Goal: Task Accomplishment & Management: Manage account settings

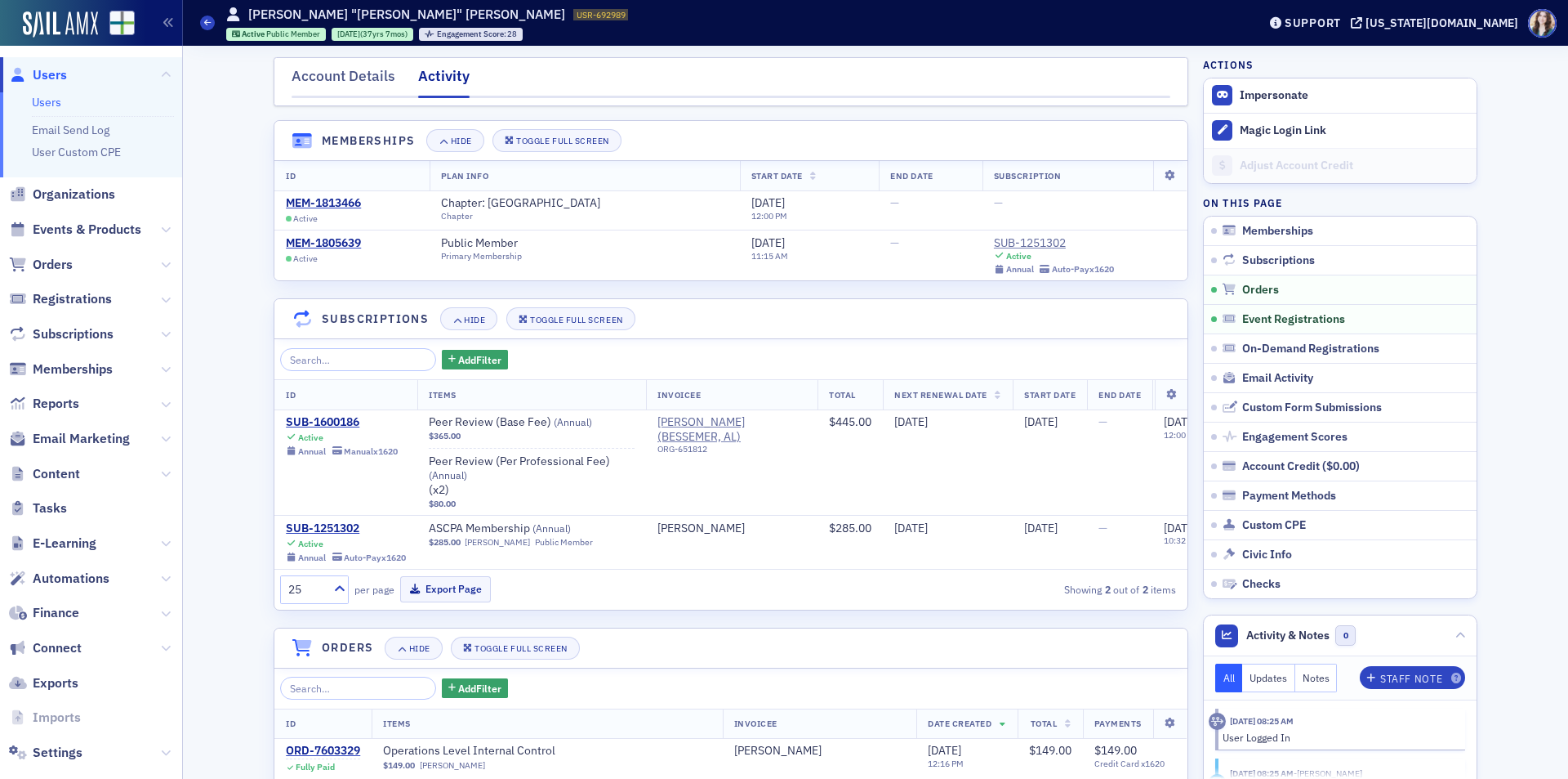
scroll to position [972, 0]
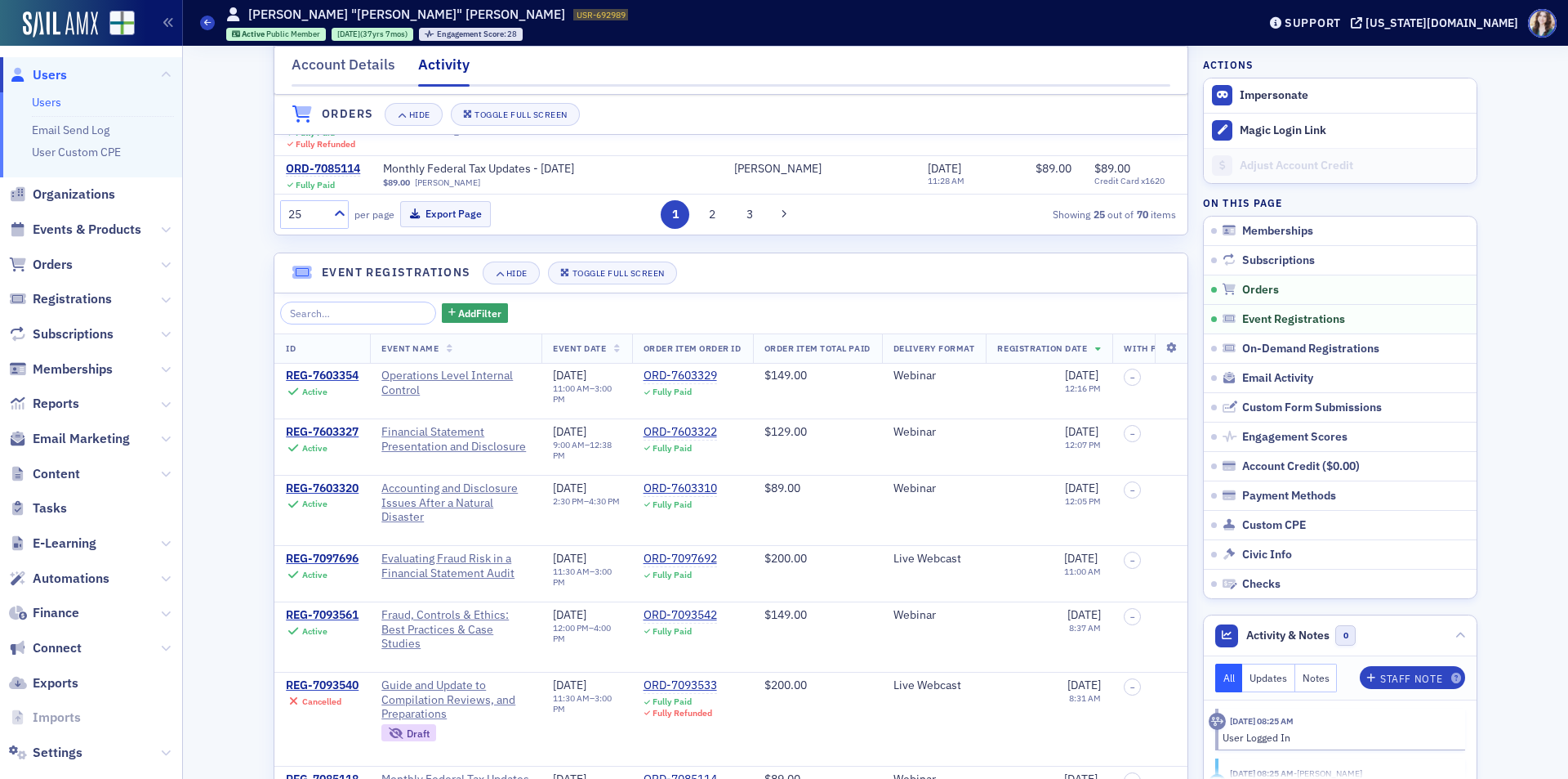
click at [44, 77] on span "Users" at bounding box center [49, 76] width 34 height 18
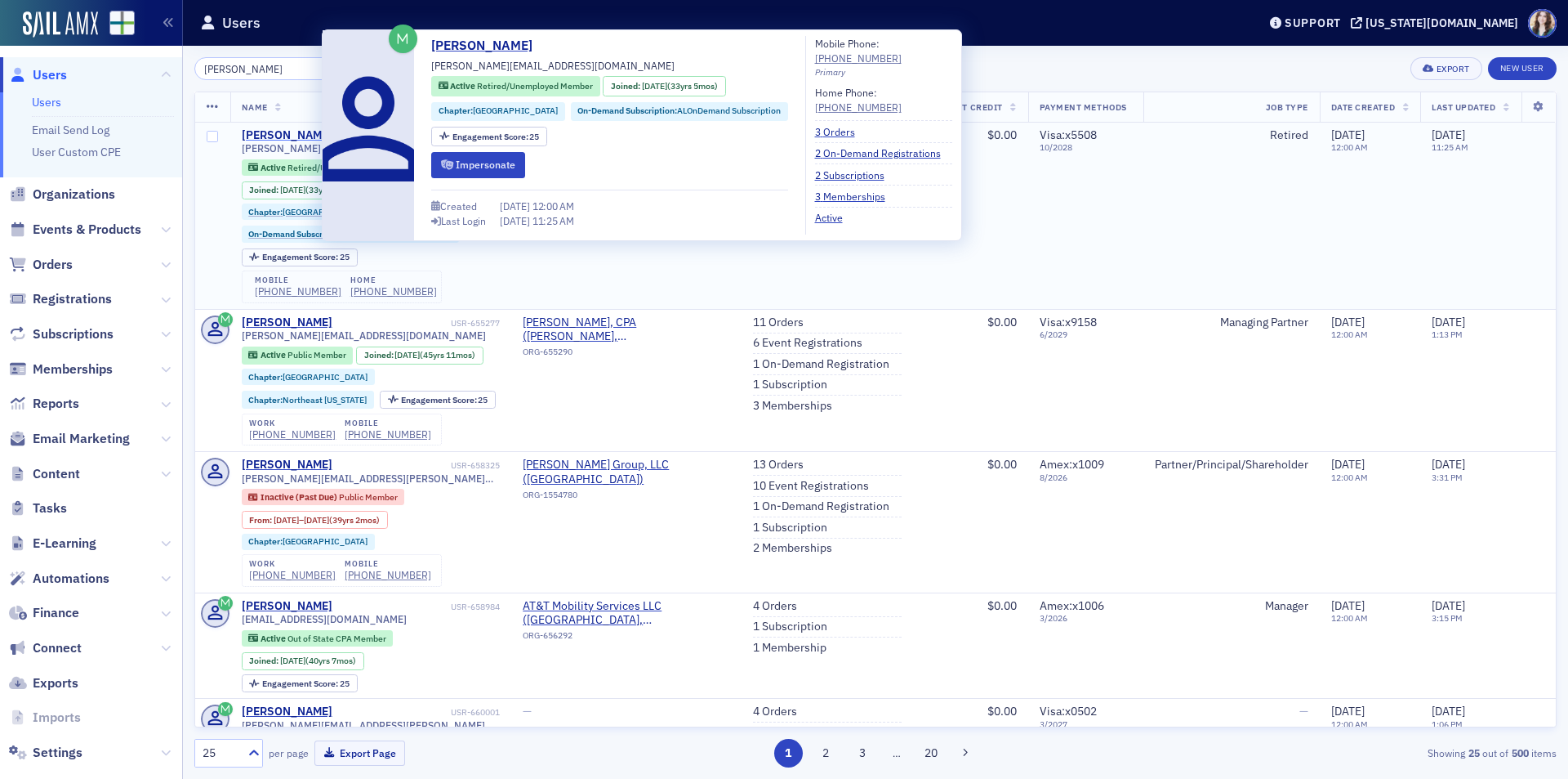
type input "[PERSON_NAME]"
click at [283, 135] on div "[PERSON_NAME]" at bounding box center [286, 135] width 90 height 15
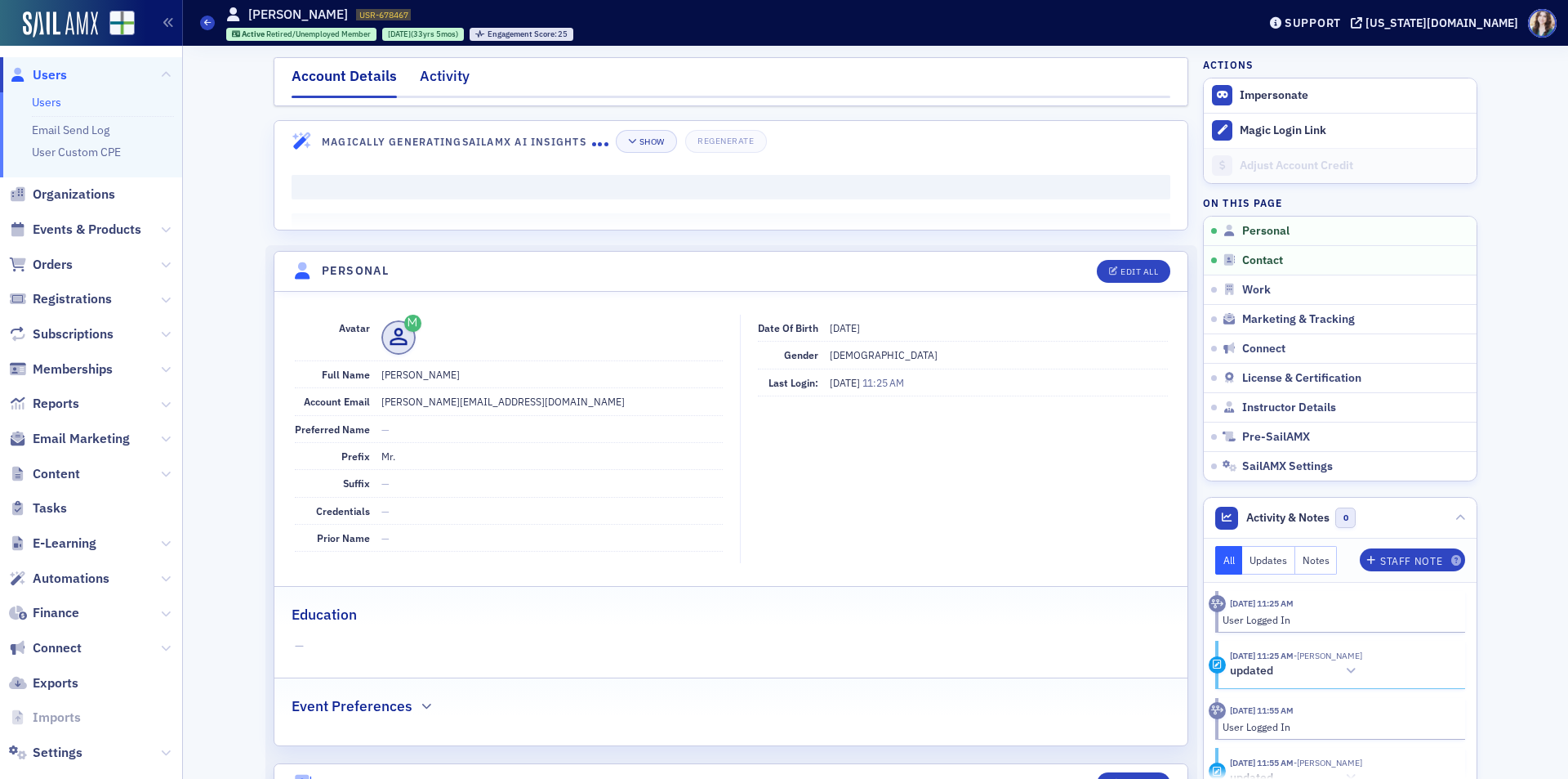
click at [438, 76] on div "Activity" at bounding box center [445, 81] width 50 height 30
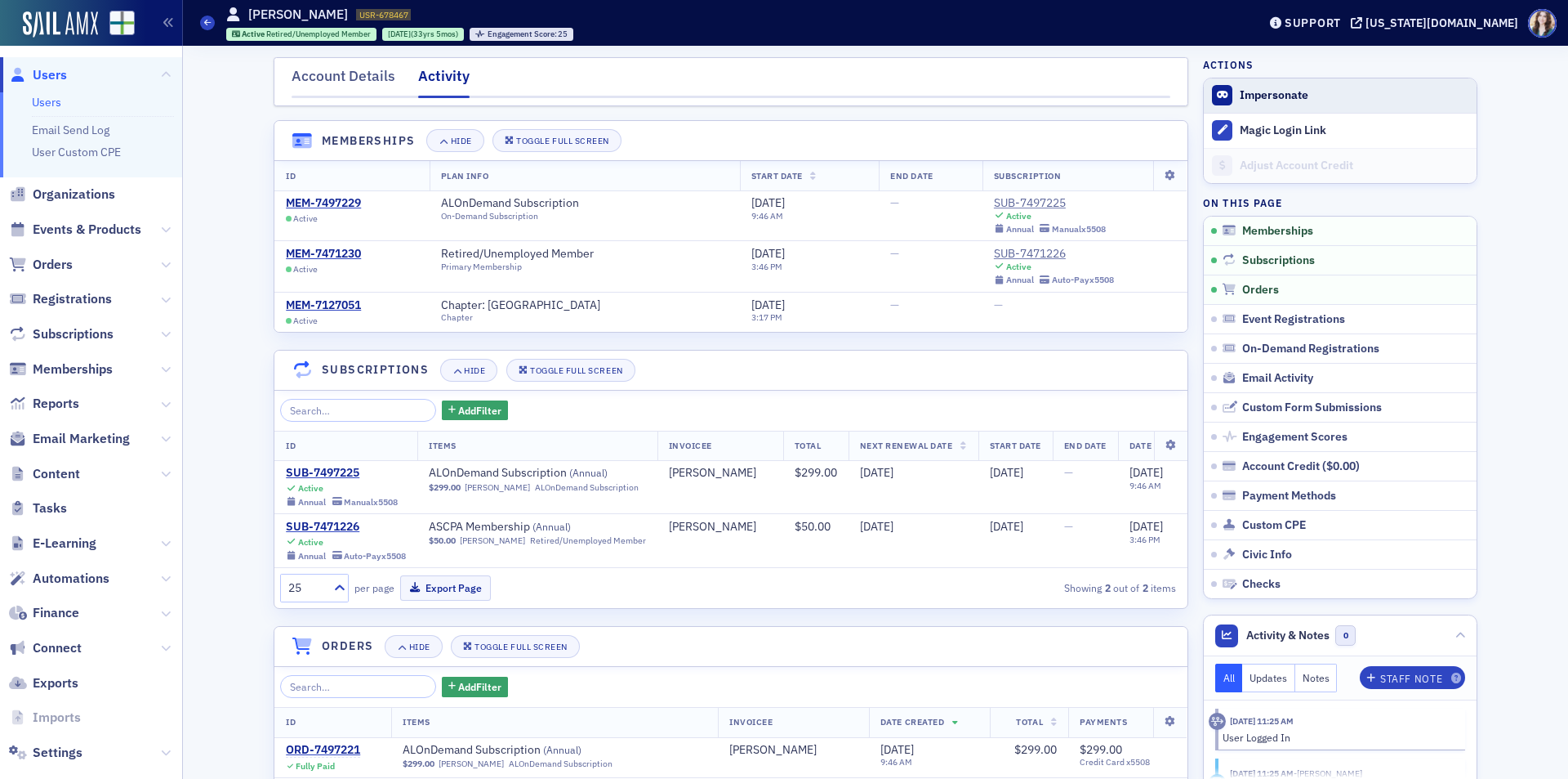
click at [1332, 102] on form "Impersonate" at bounding box center [1355, 96] width 229 height 15
click at [1240, 91] on button "Impersonate" at bounding box center [1274, 96] width 69 height 15
click at [1257, 98] on button "Impersonate" at bounding box center [1274, 96] width 69 height 15
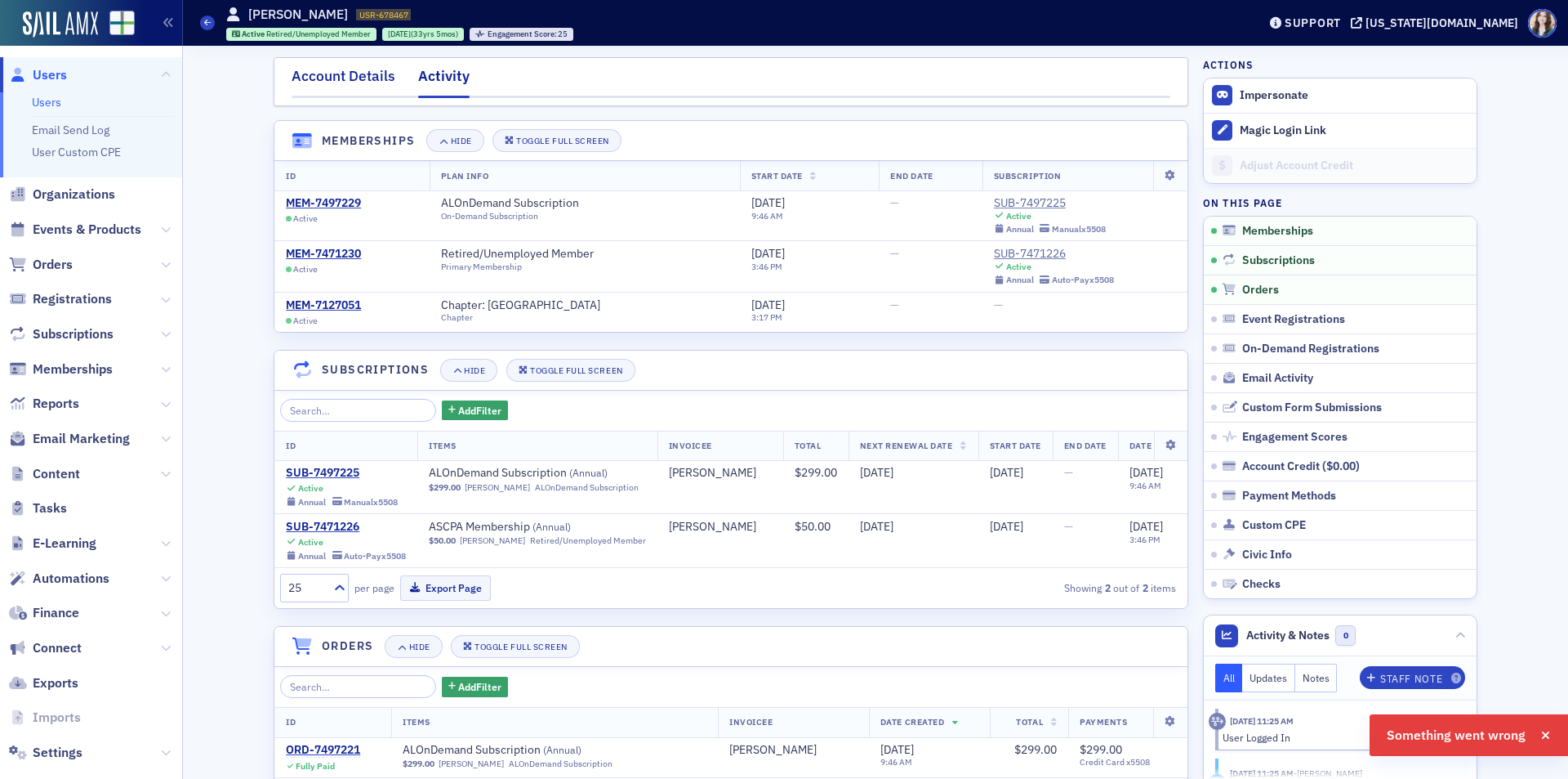
click at [353, 76] on div "Account Details" at bounding box center [343, 81] width 104 height 30
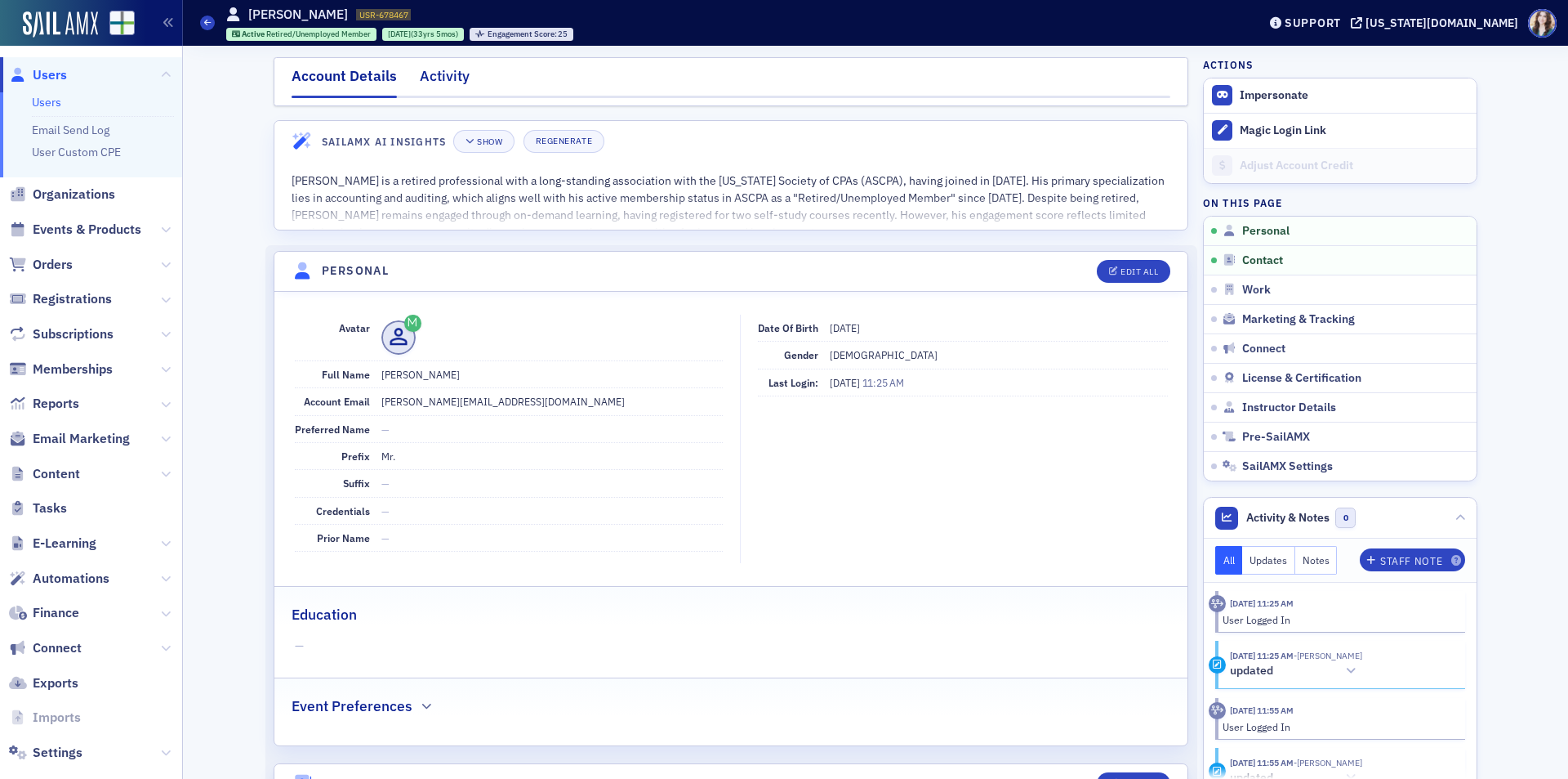
click at [446, 76] on div "Activity" at bounding box center [445, 81] width 50 height 30
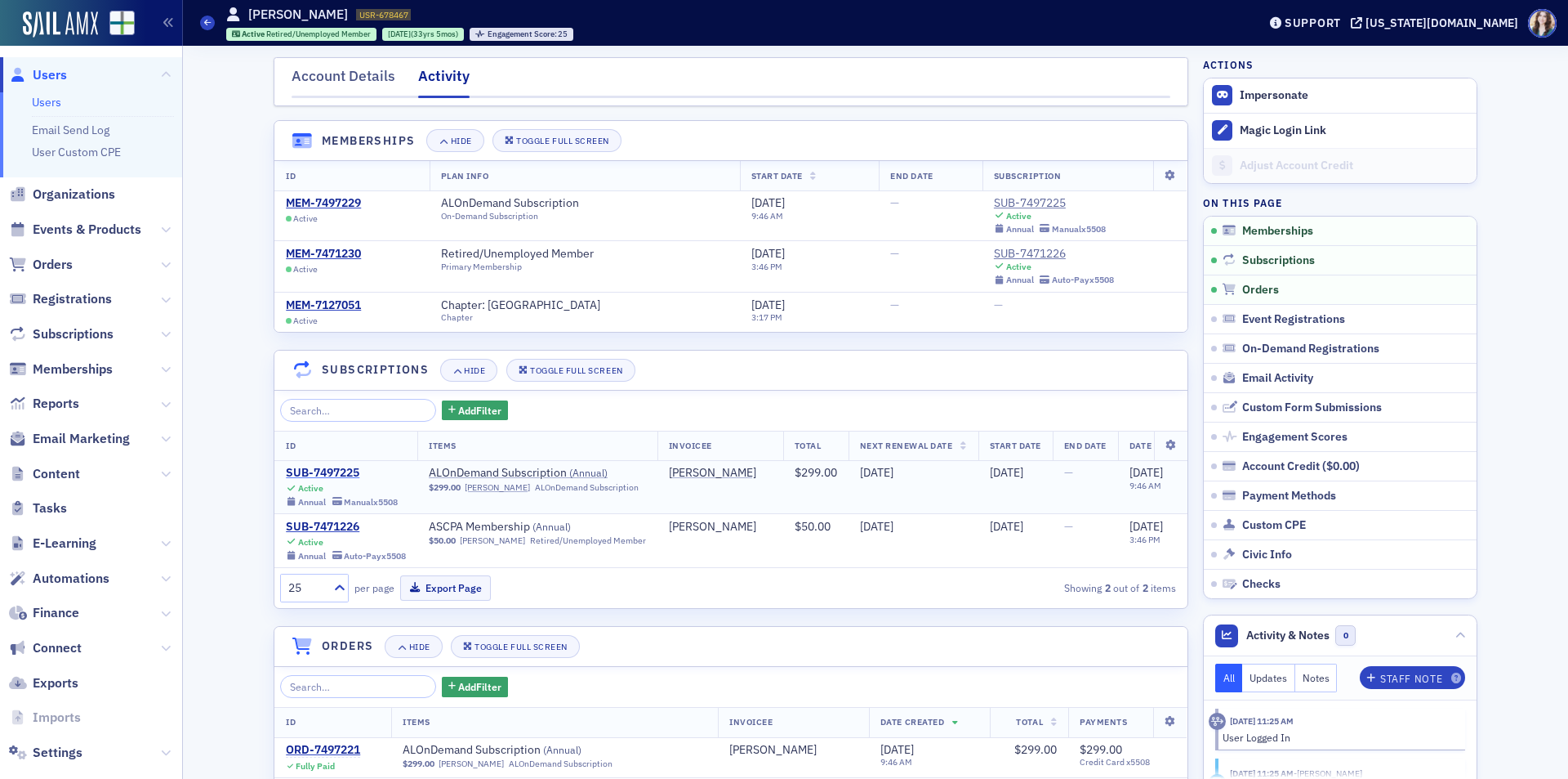
click at [327, 472] on div "SUB-7497225" at bounding box center [341, 473] width 112 height 15
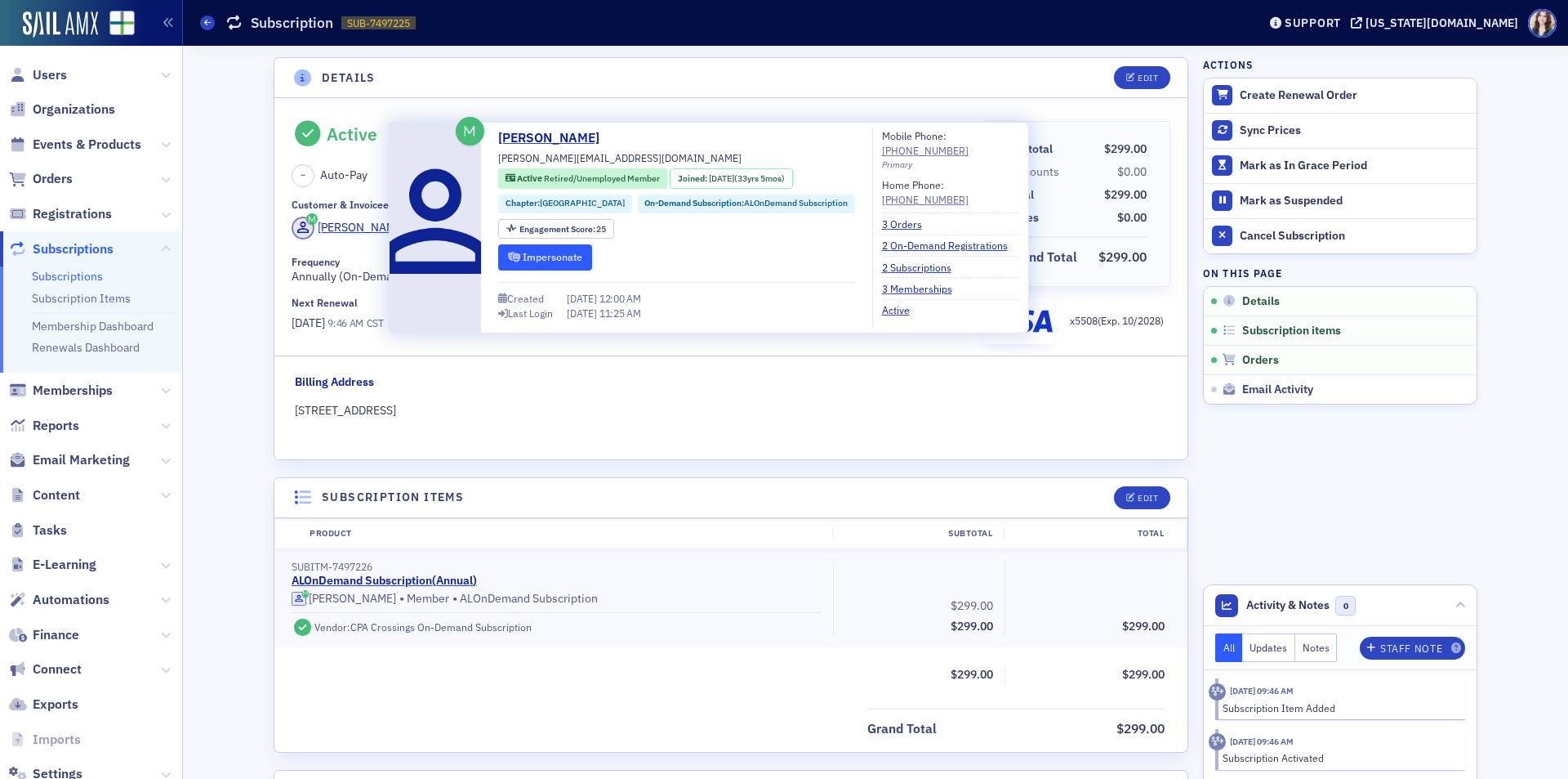
click at [526, 261] on button "Impersonate" at bounding box center [545, 257] width 94 height 26
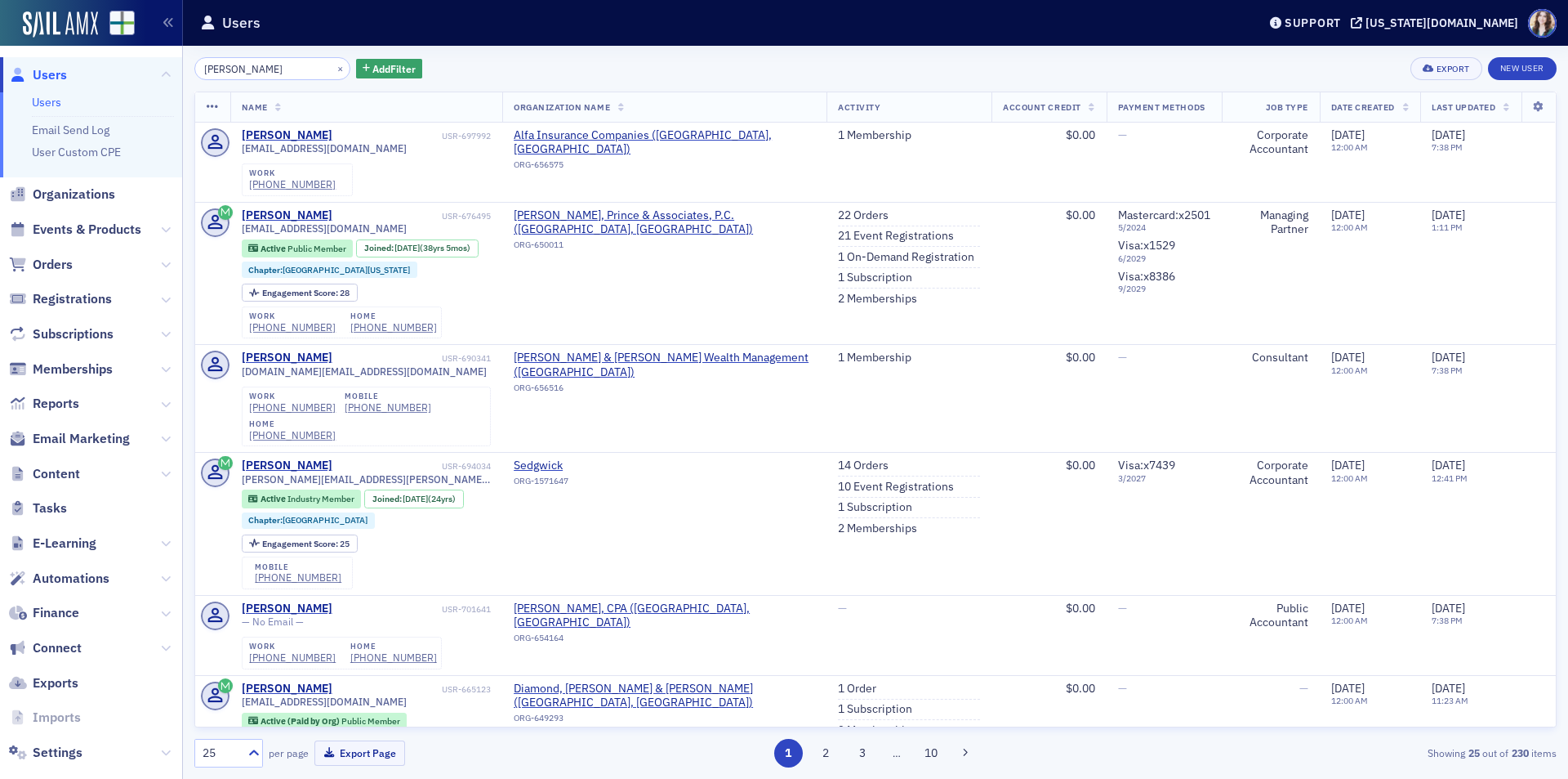
type input "Lisa Patterson"
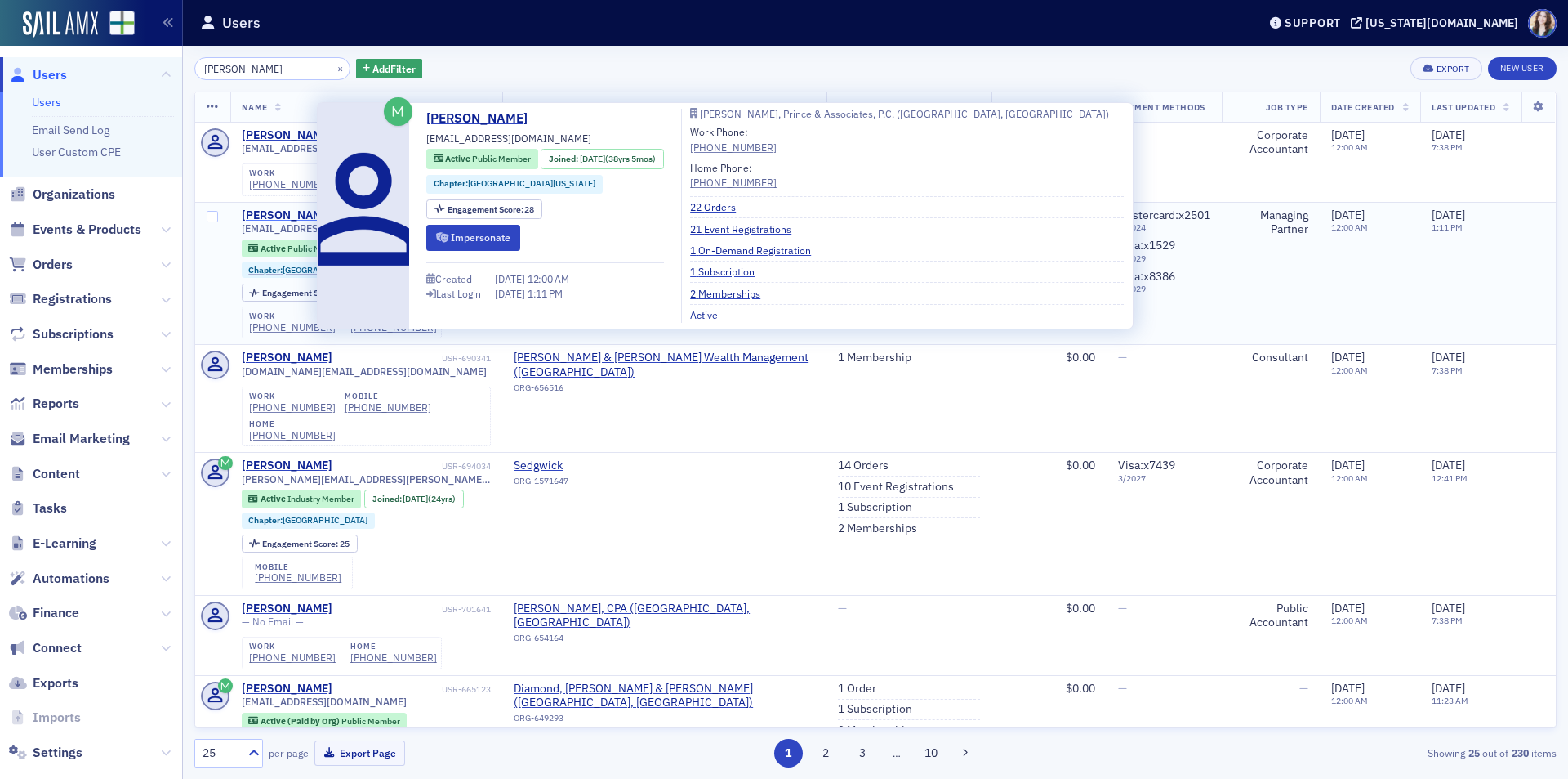
click at [291, 211] on div "Lisa Patterson" at bounding box center [286, 216] width 90 height 15
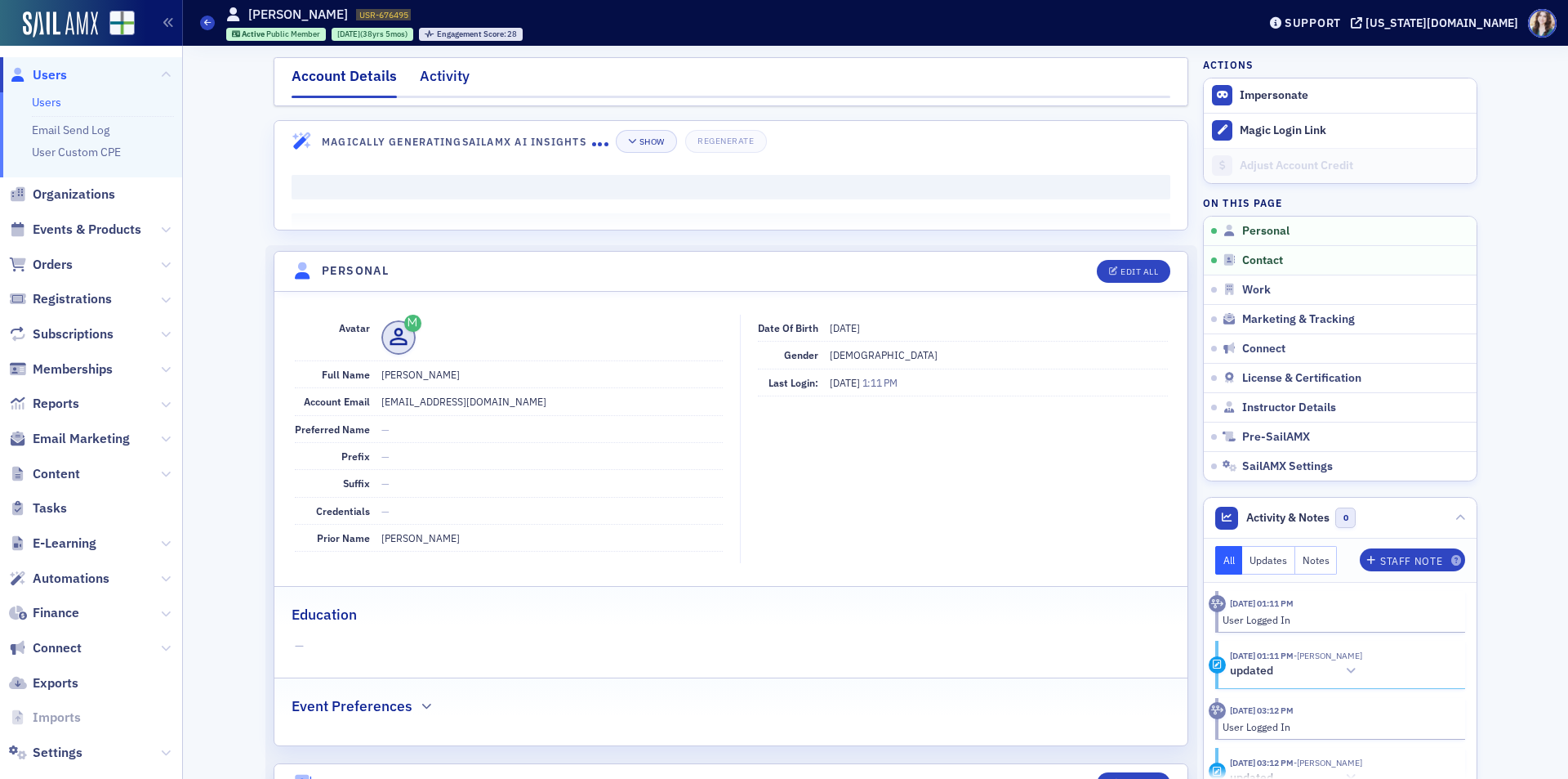
click at [432, 89] on div "Activity" at bounding box center [445, 81] width 50 height 30
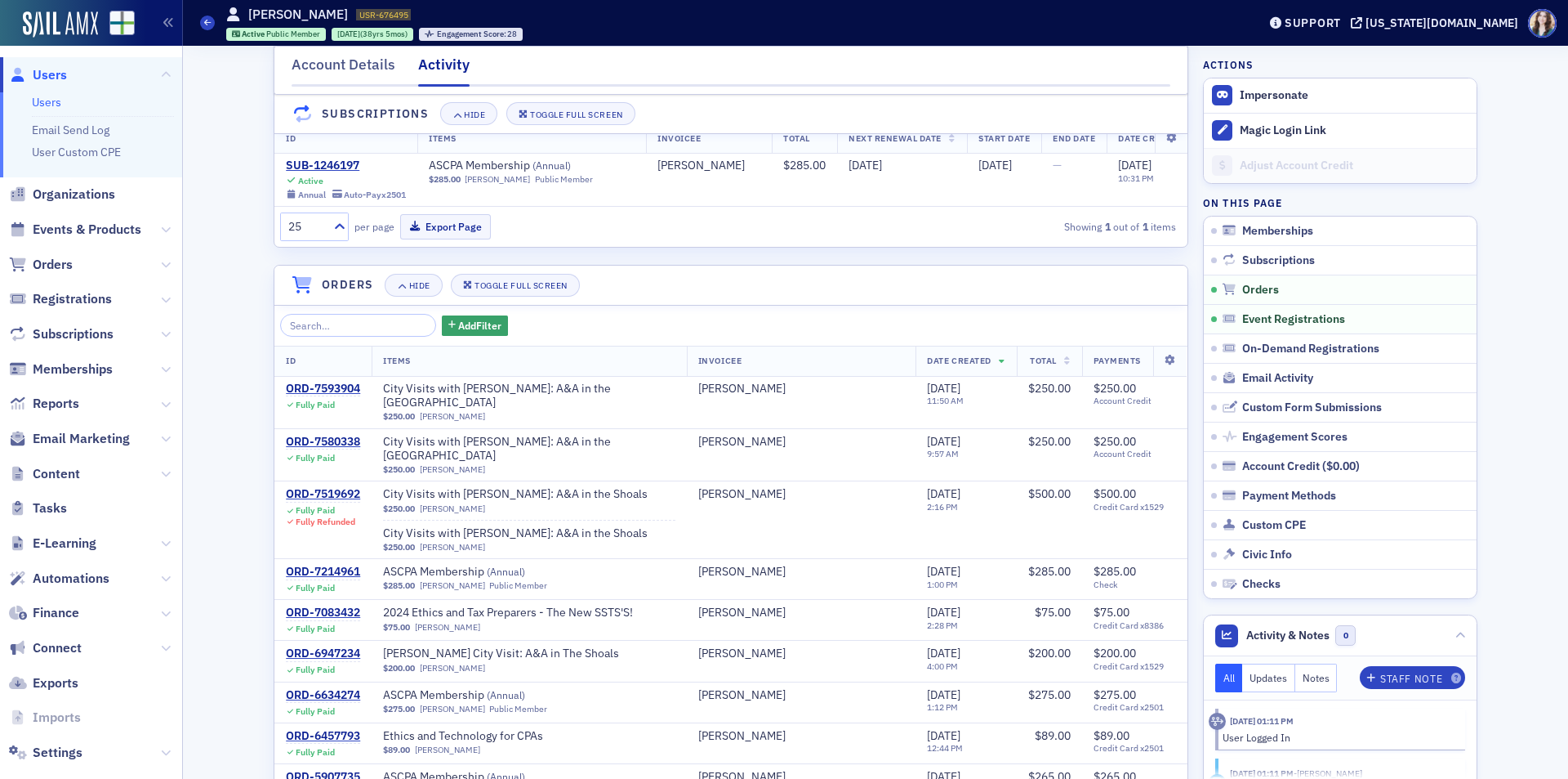
scroll to position [490, 0]
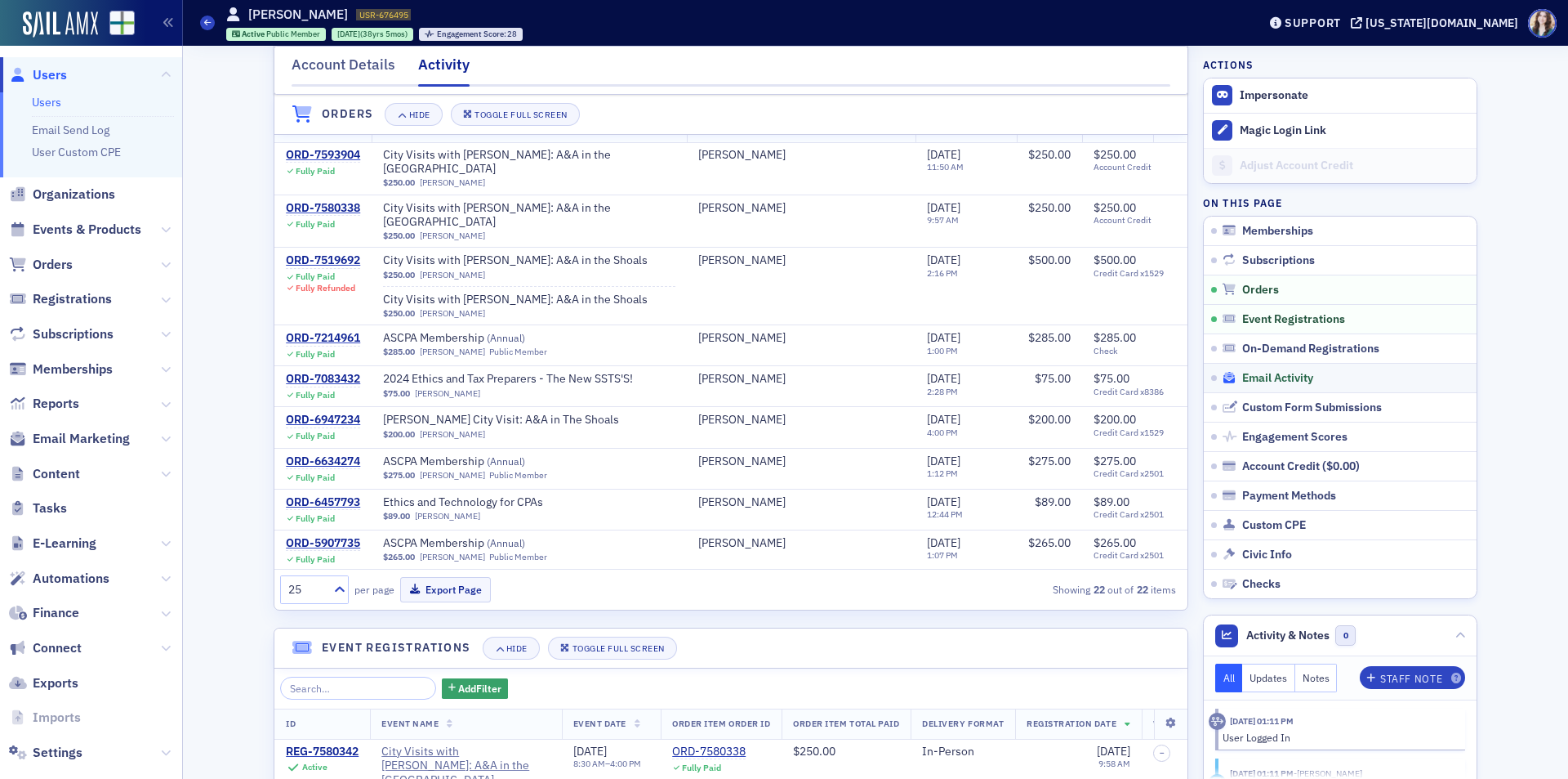
click at [1311, 383] on div "Email Activity" at bounding box center [1346, 379] width 247 height 15
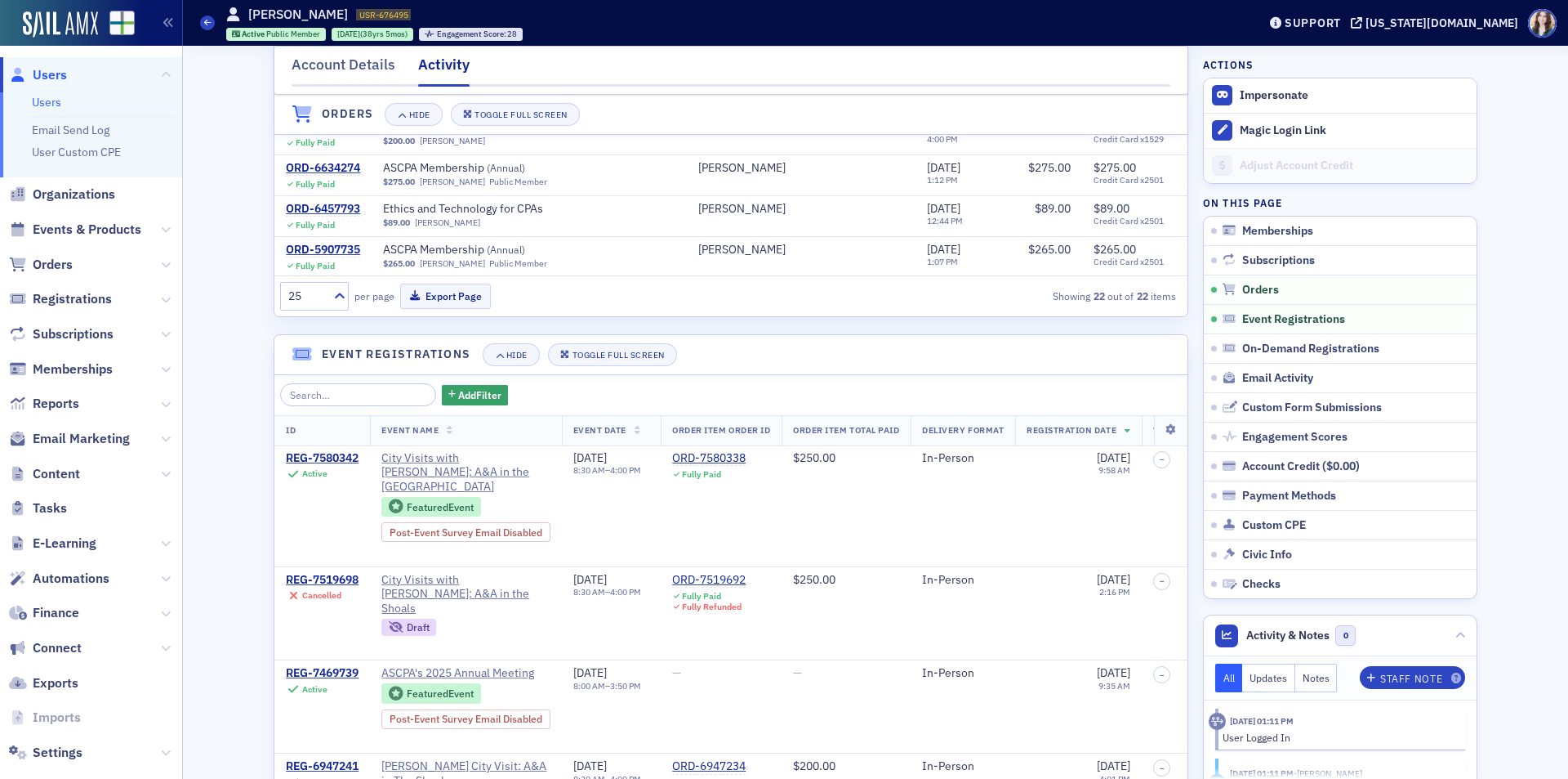
scroll to position [780, 0]
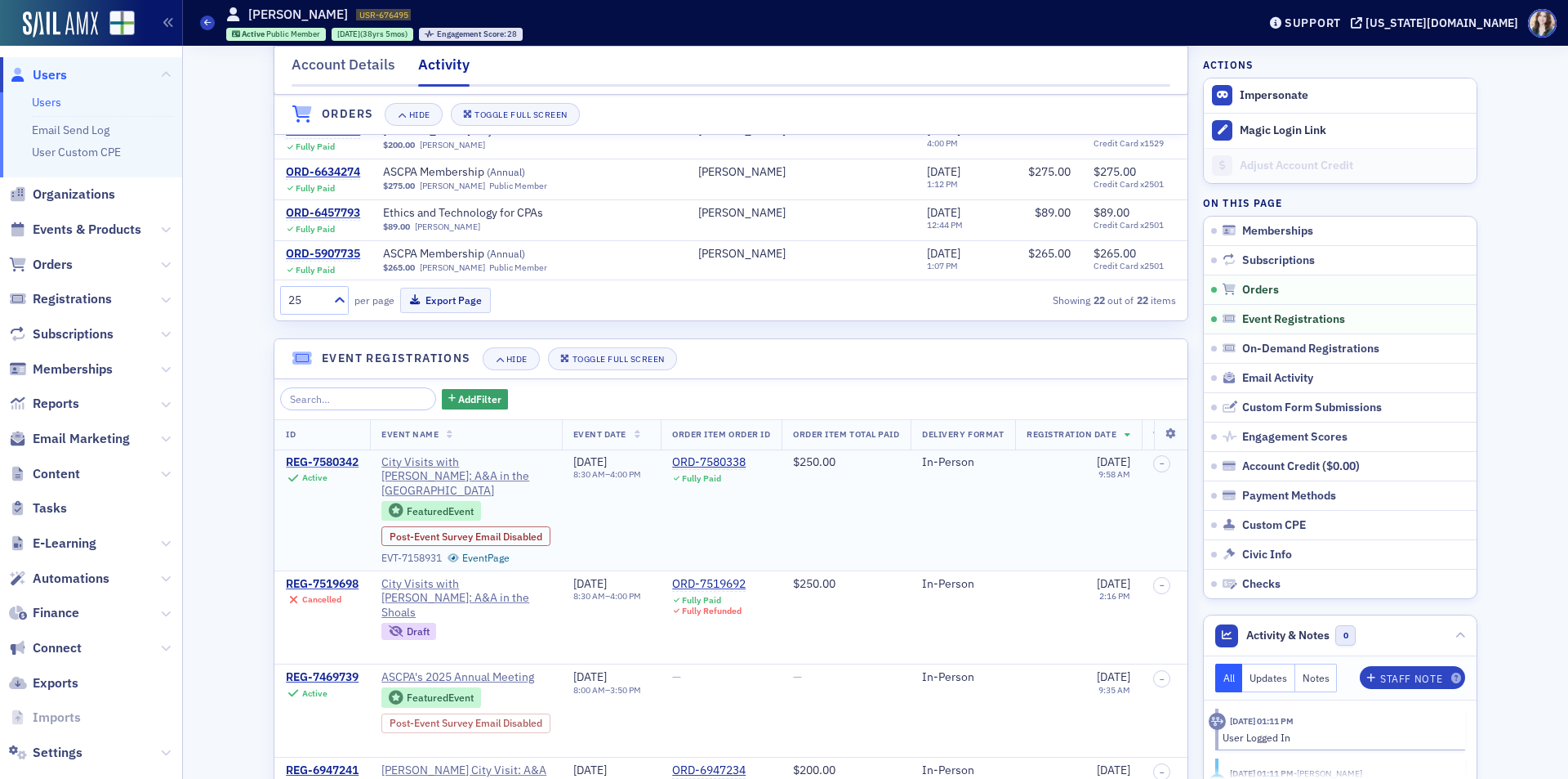
click at [316, 470] on div "REG-7580342" at bounding box center [322, 463] width 73 height 15
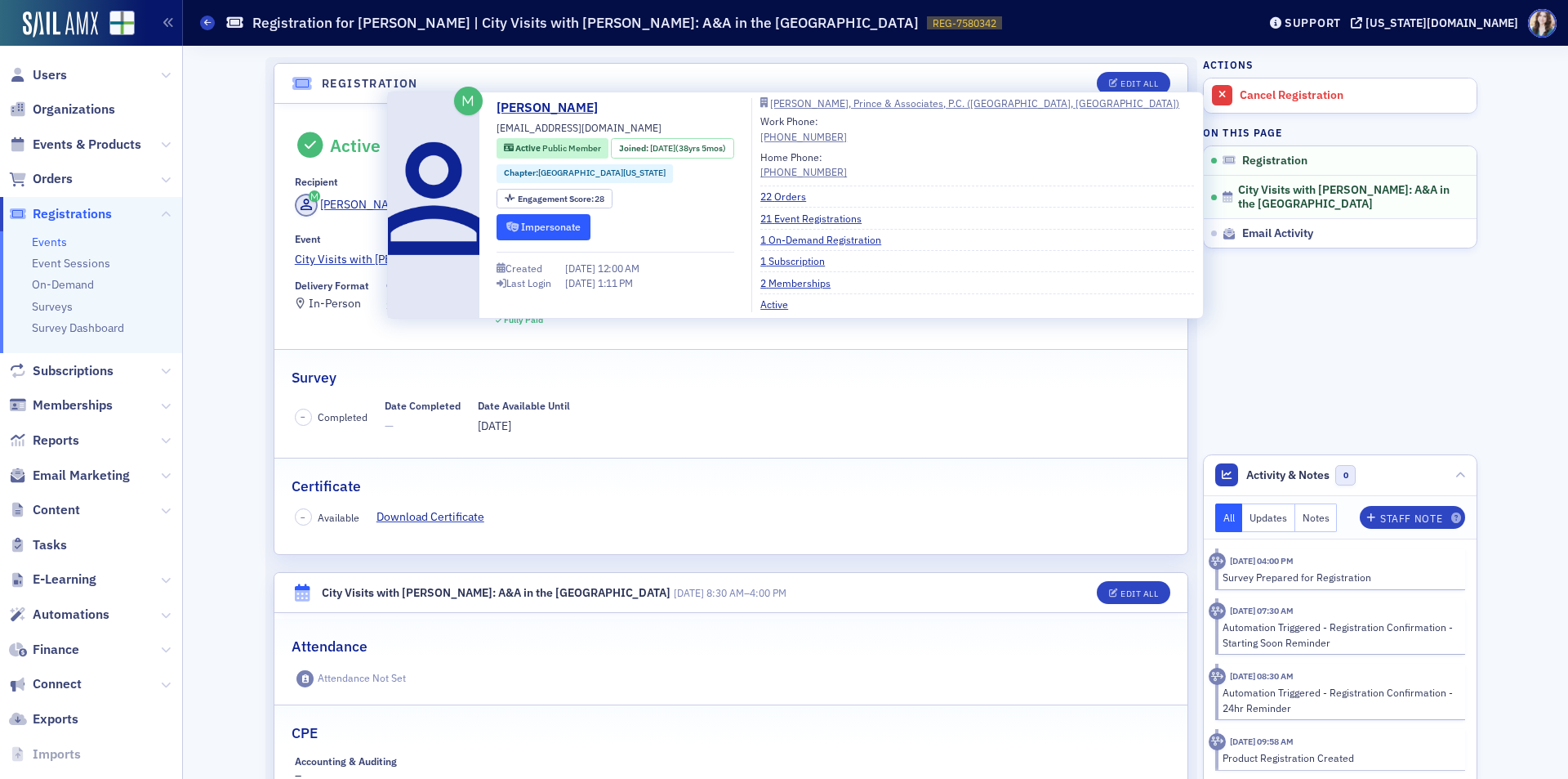
click at [568, 230] on button "Impersonate" at bounding box center [543, 227] width 94 height 26
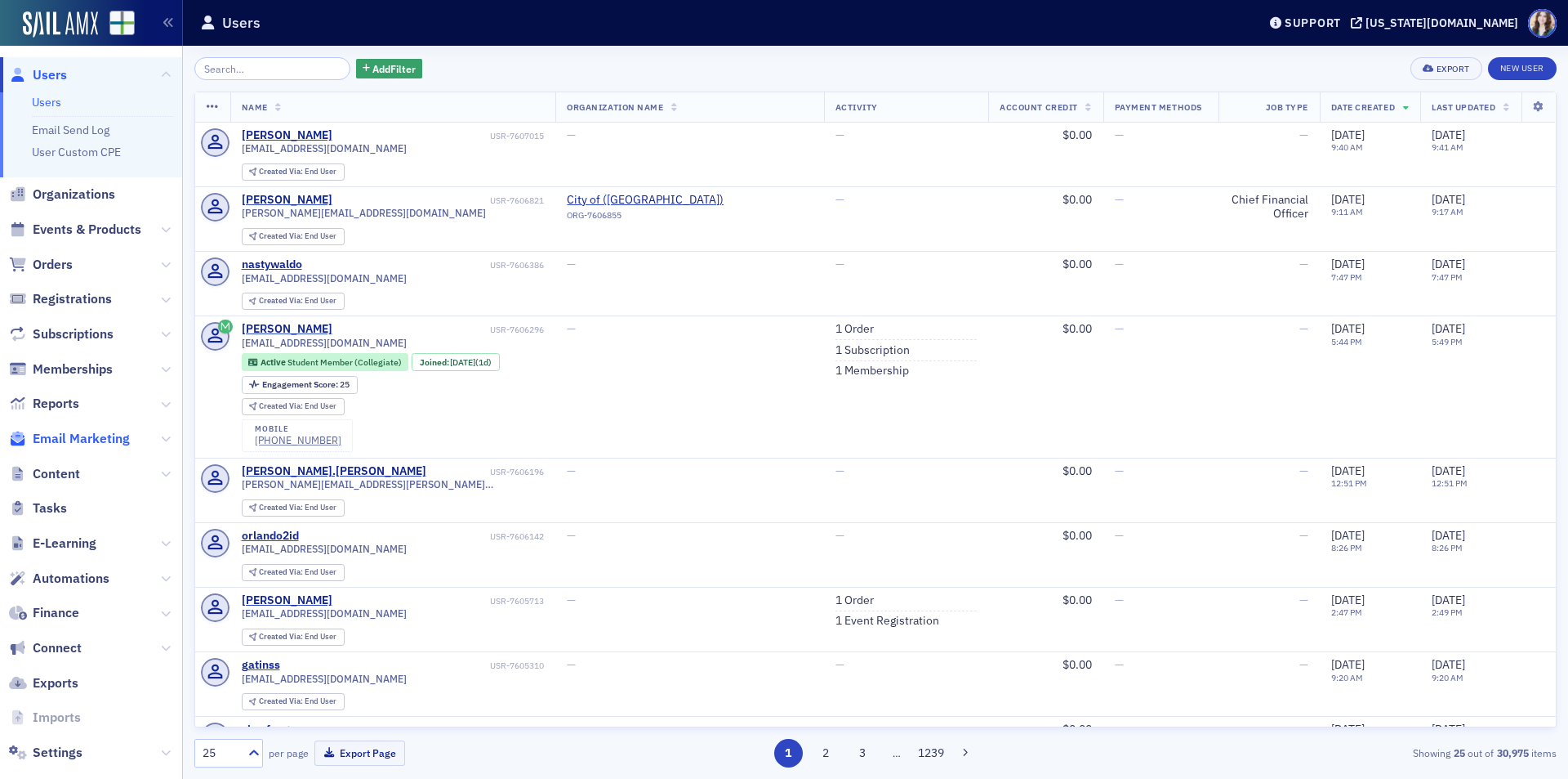
click at [89, 439] on span "Email Marketing" at bounding box center [81, 439] width 97 height 18
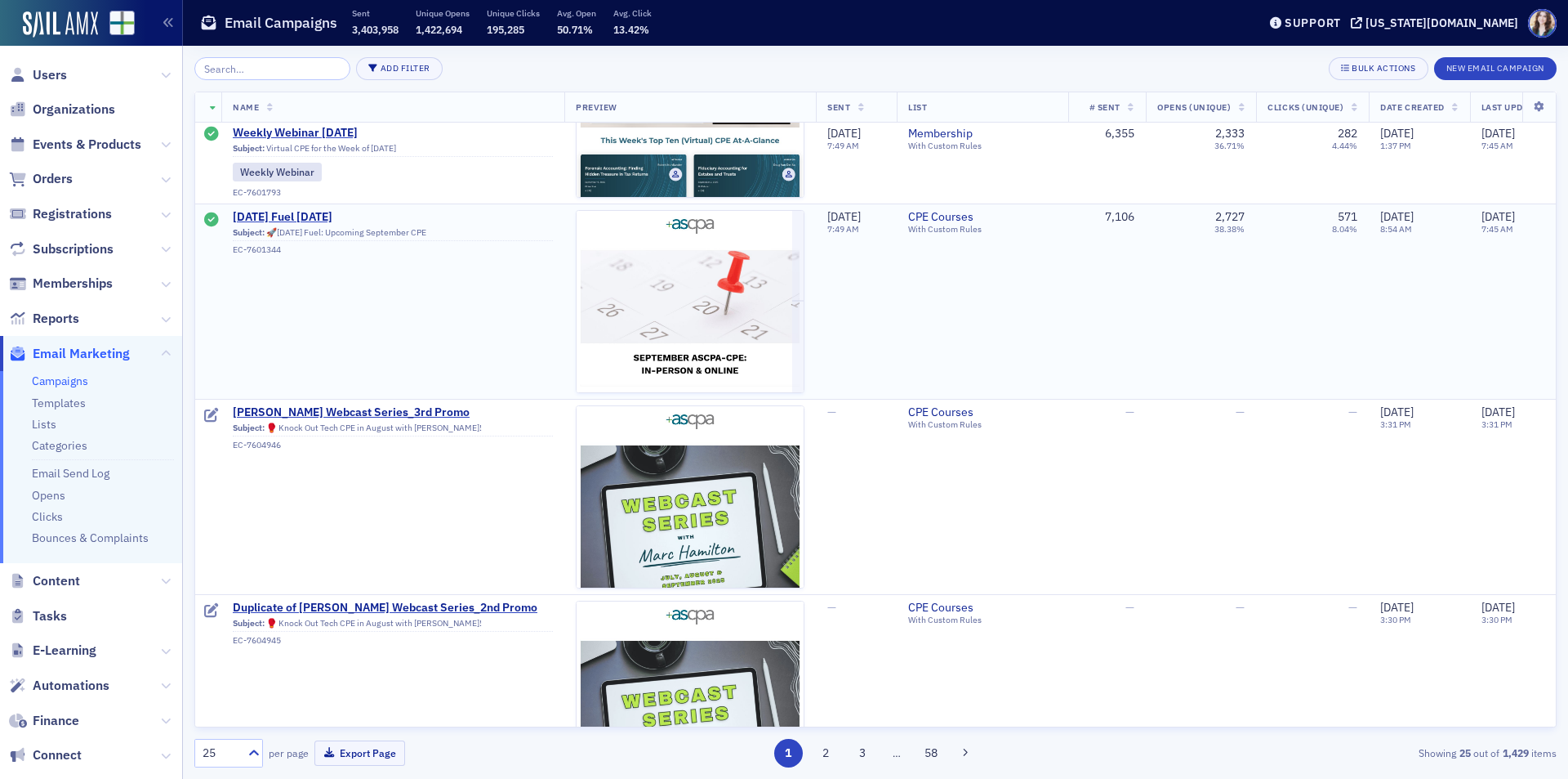
scroll to position [817, 0]
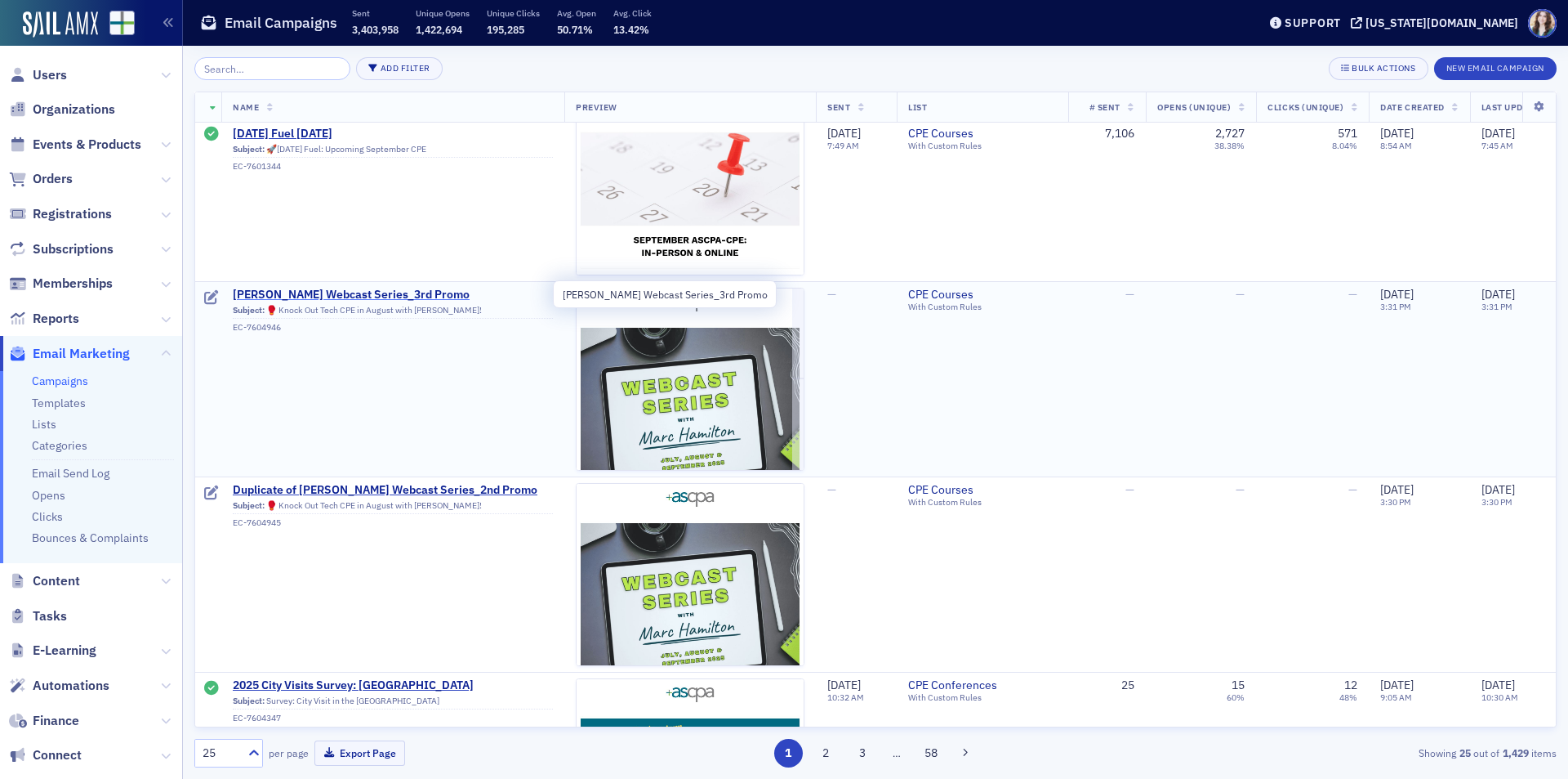
click at [322, 289] on span "[PERSON_NAME] Webcast Series_3rd Promo" at bounding box center [393, 295] width 320 height 15
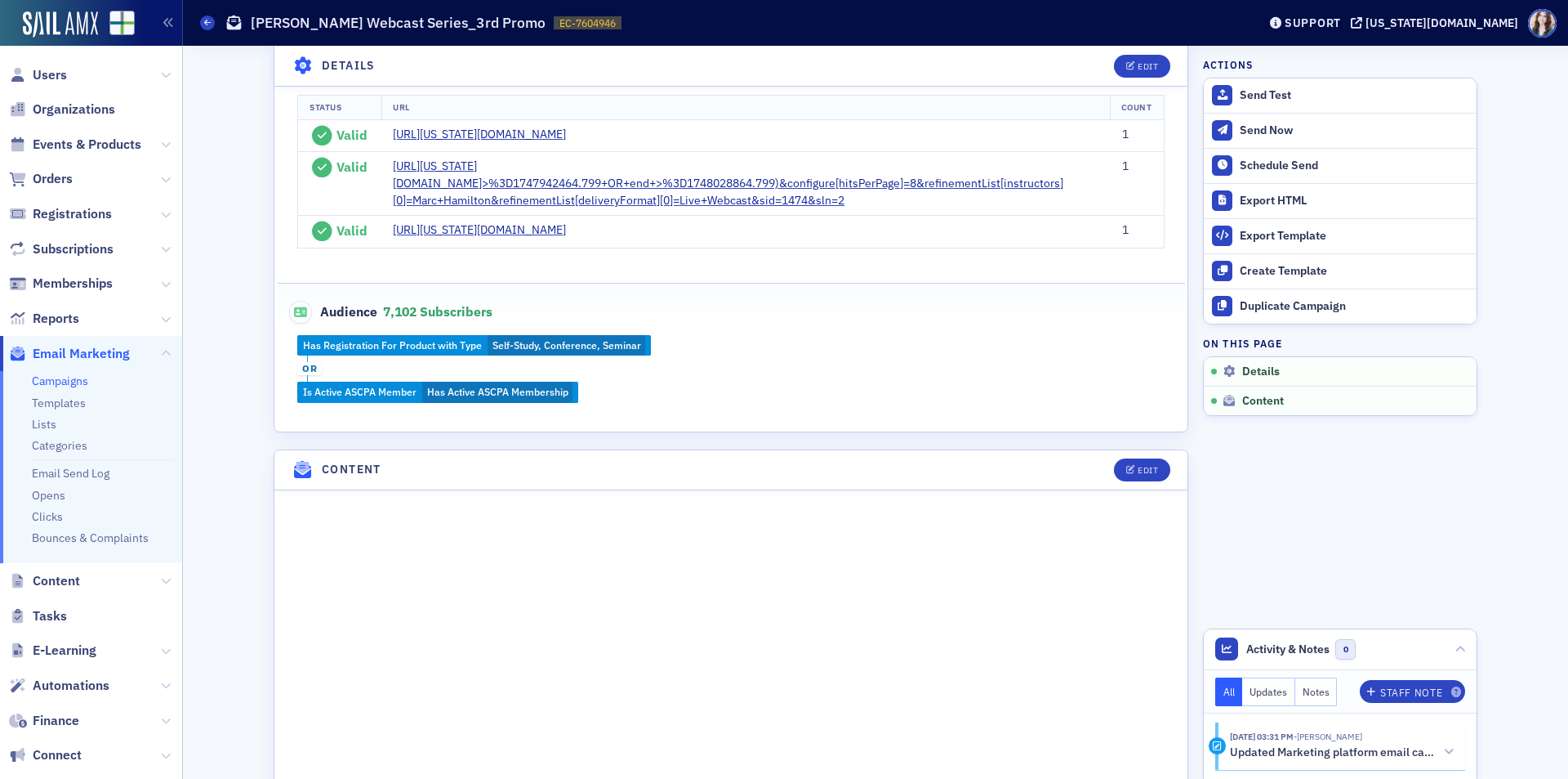
scroll to position [572, 0]
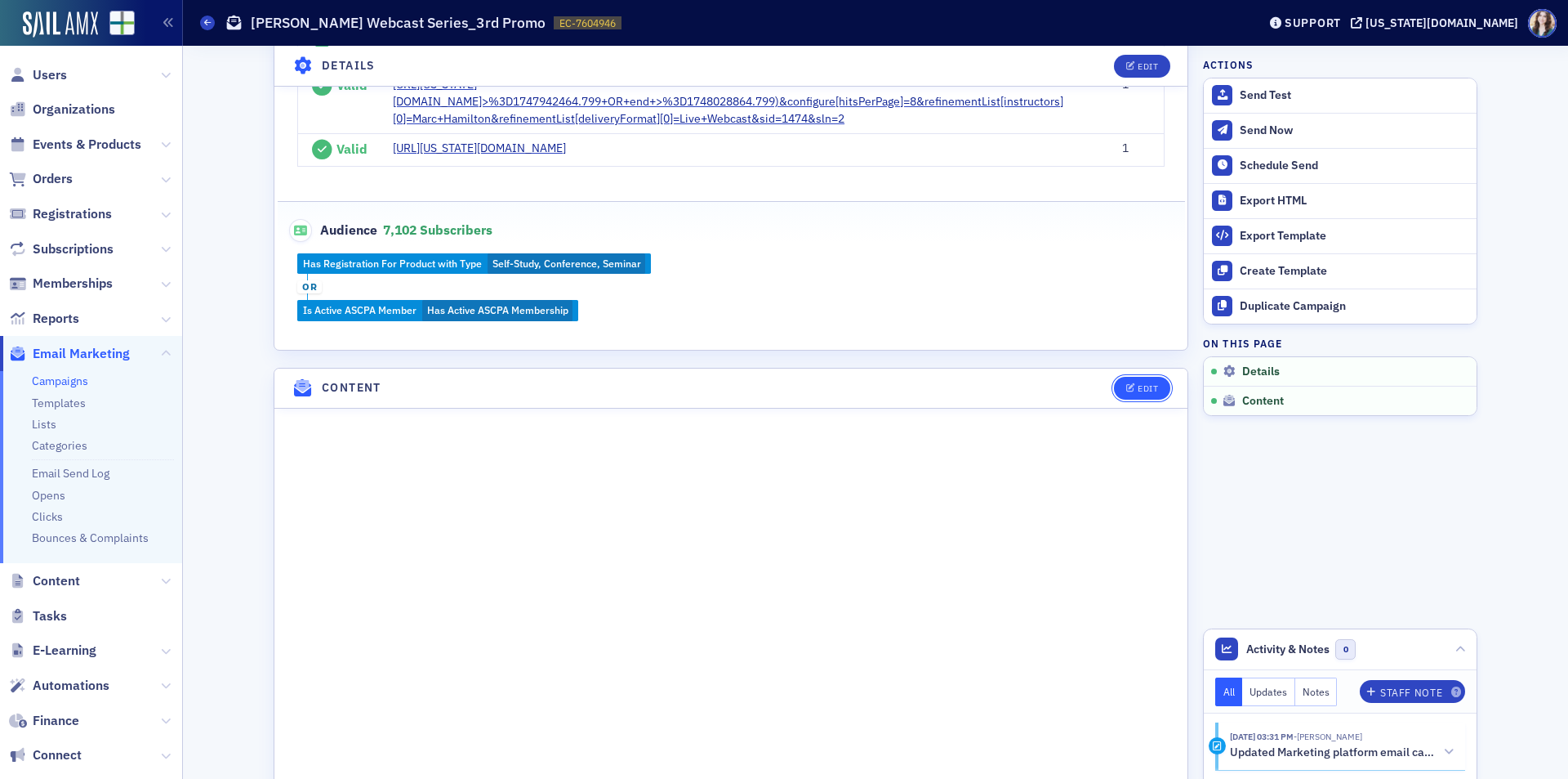
click at [1130, 382] on button "Edit" at bounding box center [1142, 389] width 56 height 23
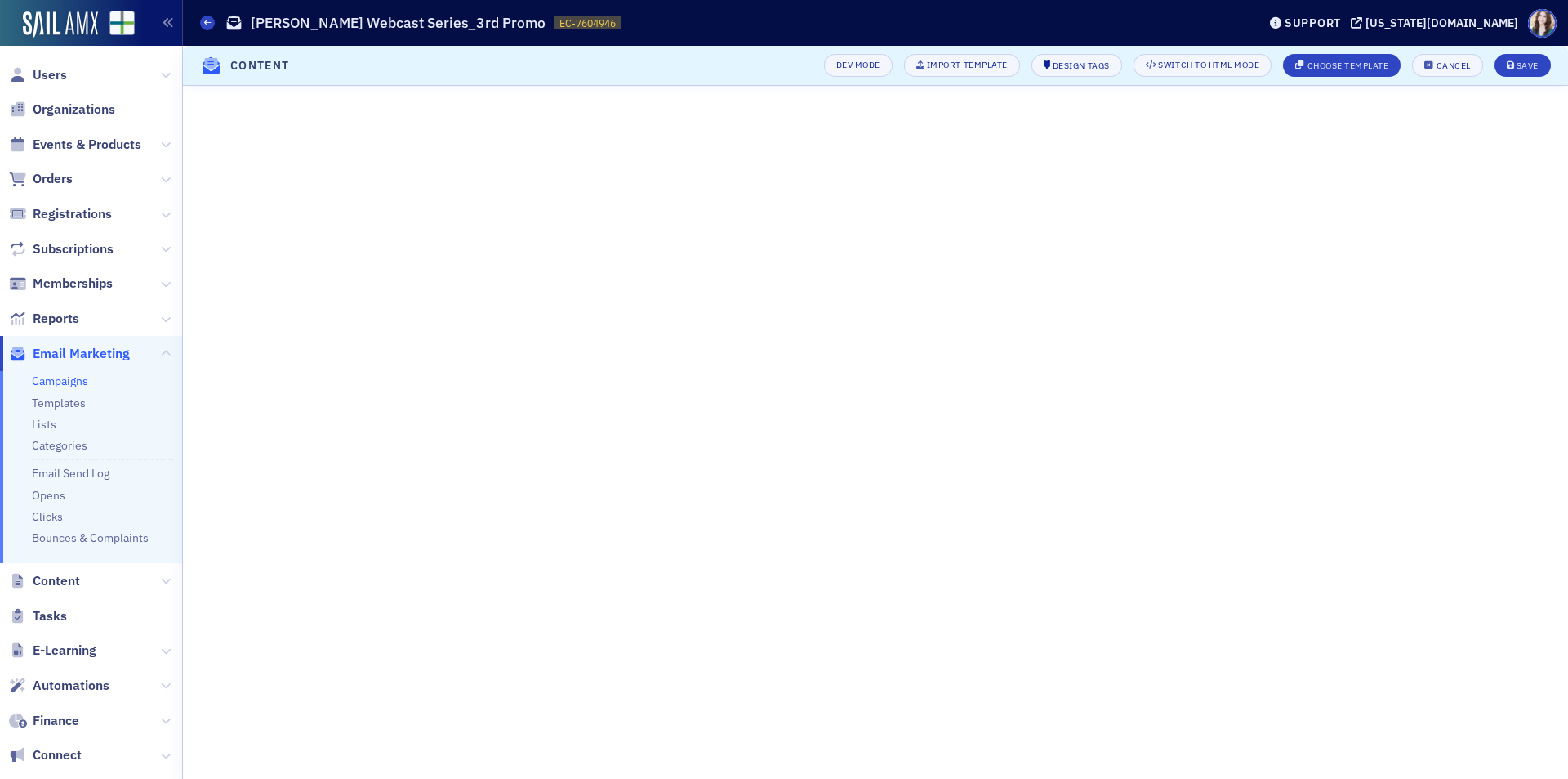
scroll to position [173, 0]
click at [1536, 60] on button "Save" at bounding box center [1523, 66] width 56 height 23
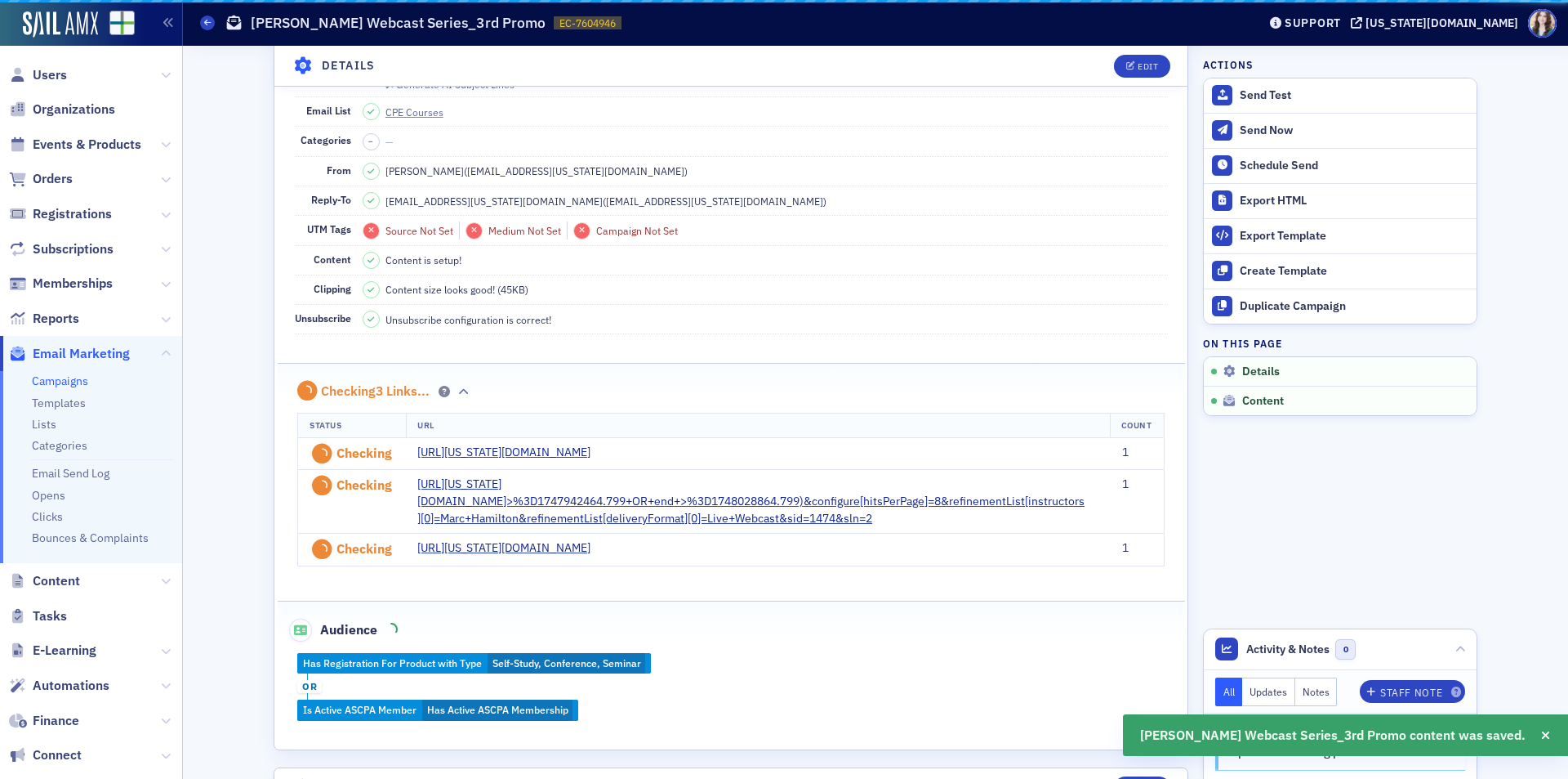
scroll to position [886, 0]
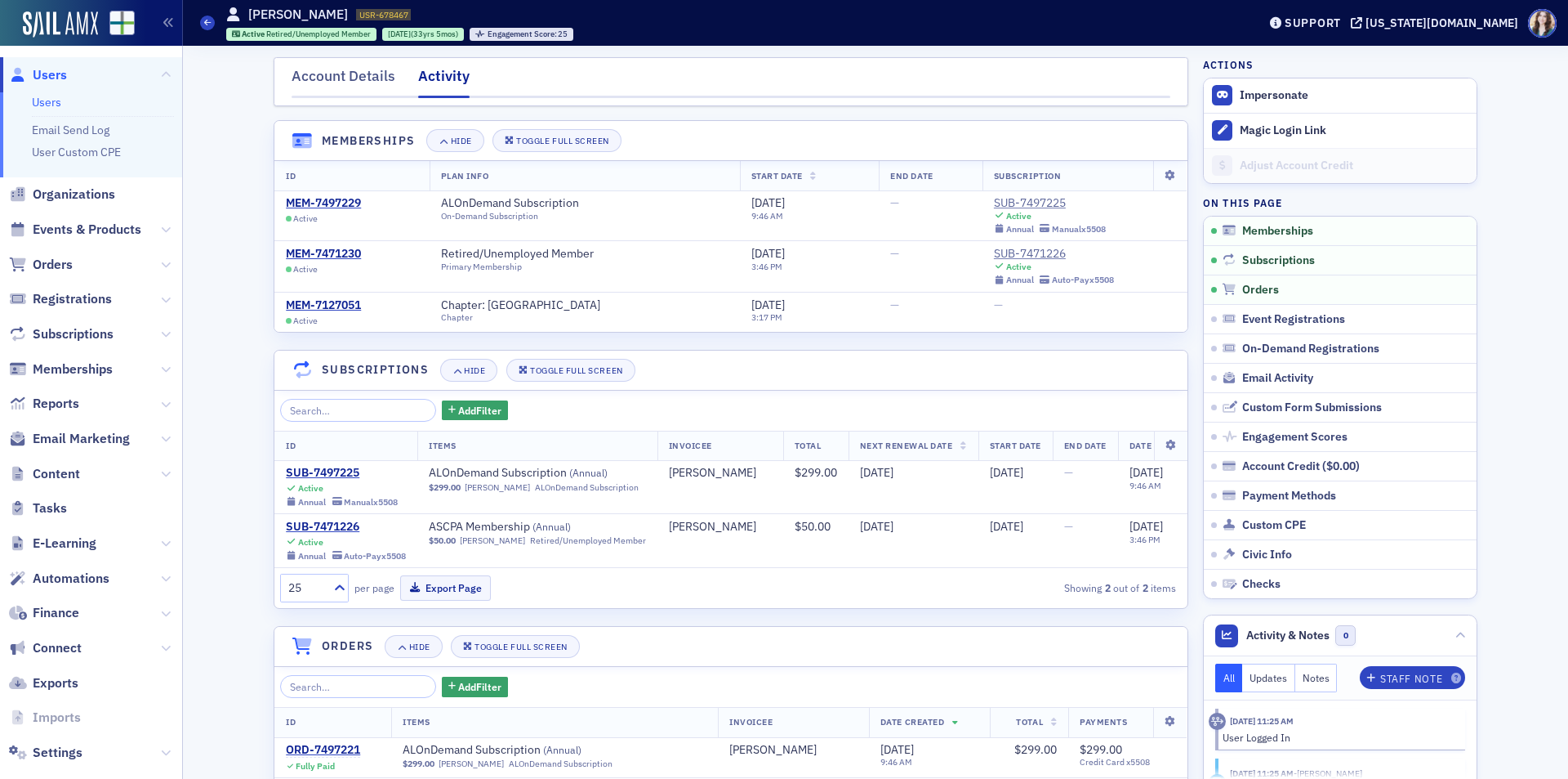
click at [47, 79] on span "Users" at bounding box center [49, 76] width 34 height 18
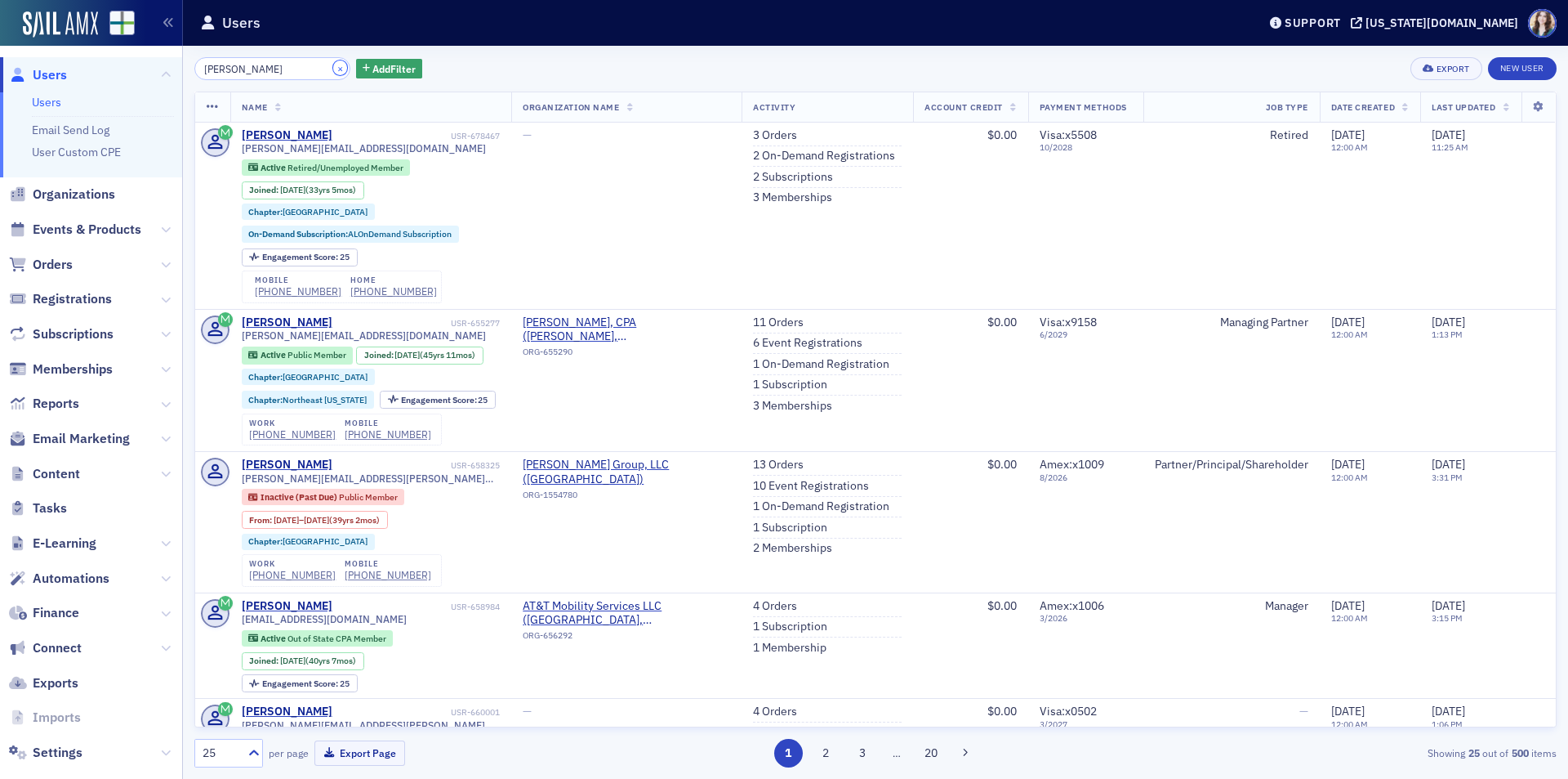
click at [333, 66] on button "×" at bounding box center [340, 68] width 15 height 15
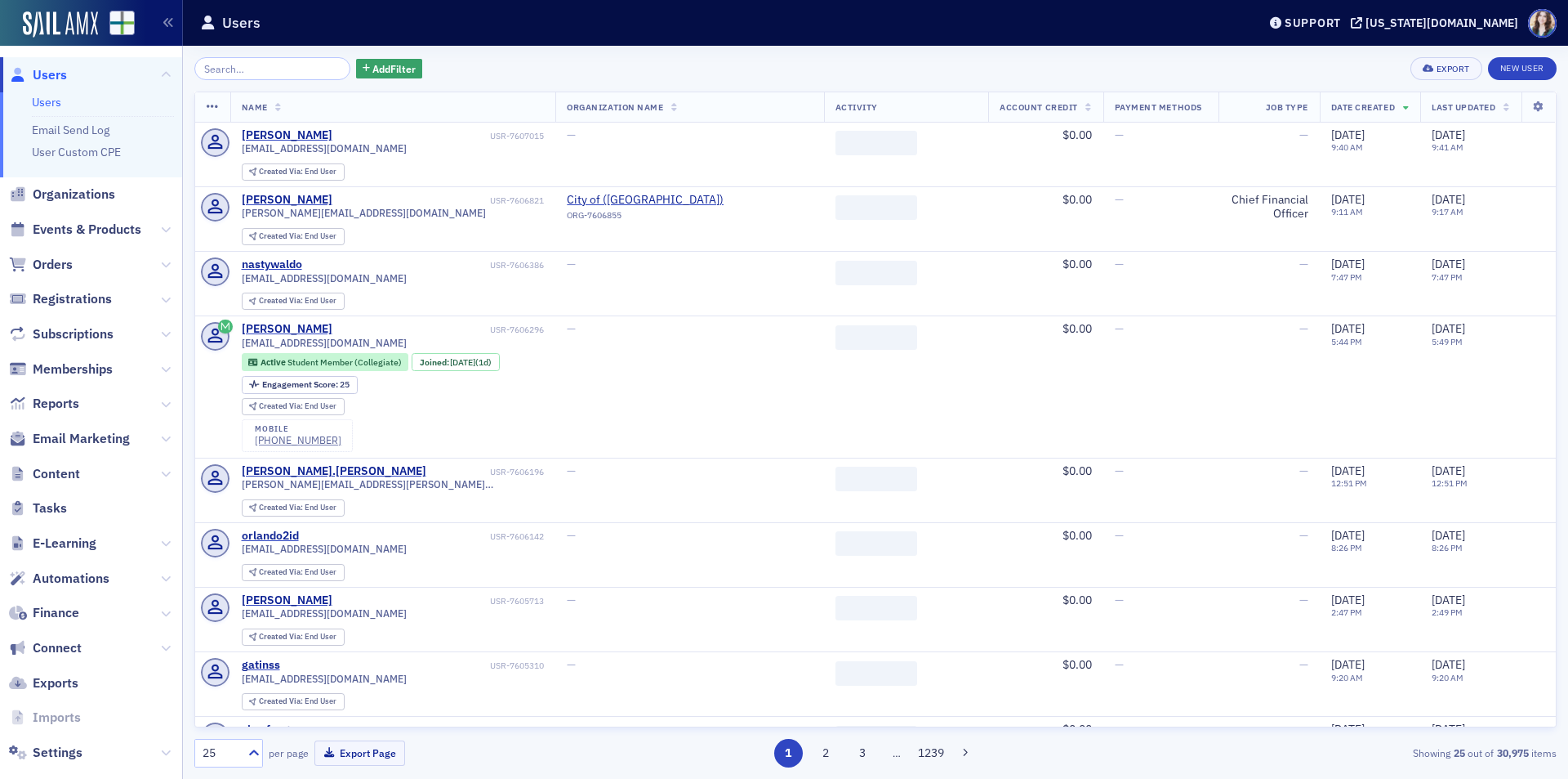
click at [437, 66] on div "Add Filter Export New User" at bounding box center [875, 69] width 1362 height 23
click at [408, 60] on div "Add Filter Export New User" at bounding box center [875, 69] width 1362 height 23
click at [408, 60] on div "Add Filter Export New User" at bounding box center [875, 69] width 1362 height 23
